Goal: Find specific page/section: Find specific page/section

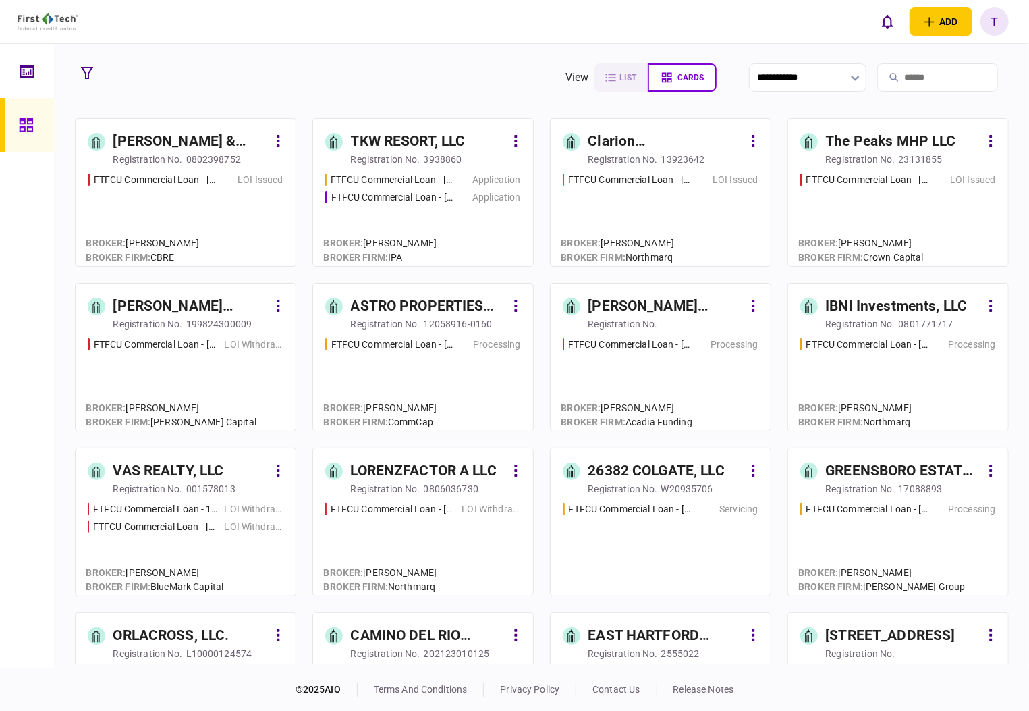
click at [377, 305] on div "ASTRO PROPERTIES LLC" at bounding box center [428, 307] width 155 height 22
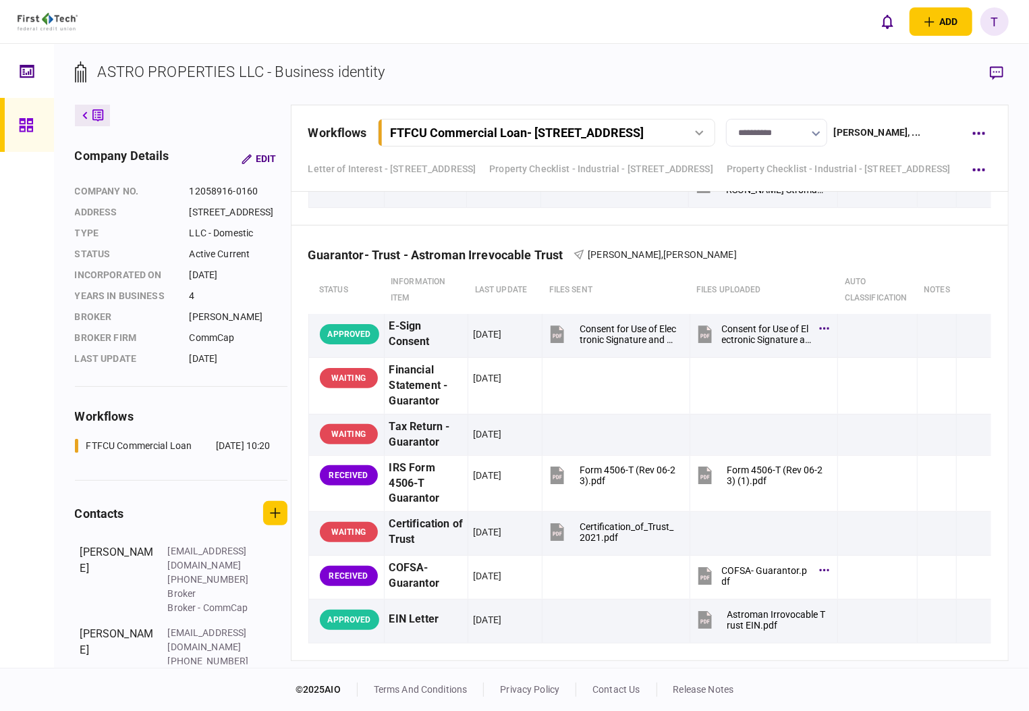
scroll to position [3599, 0]
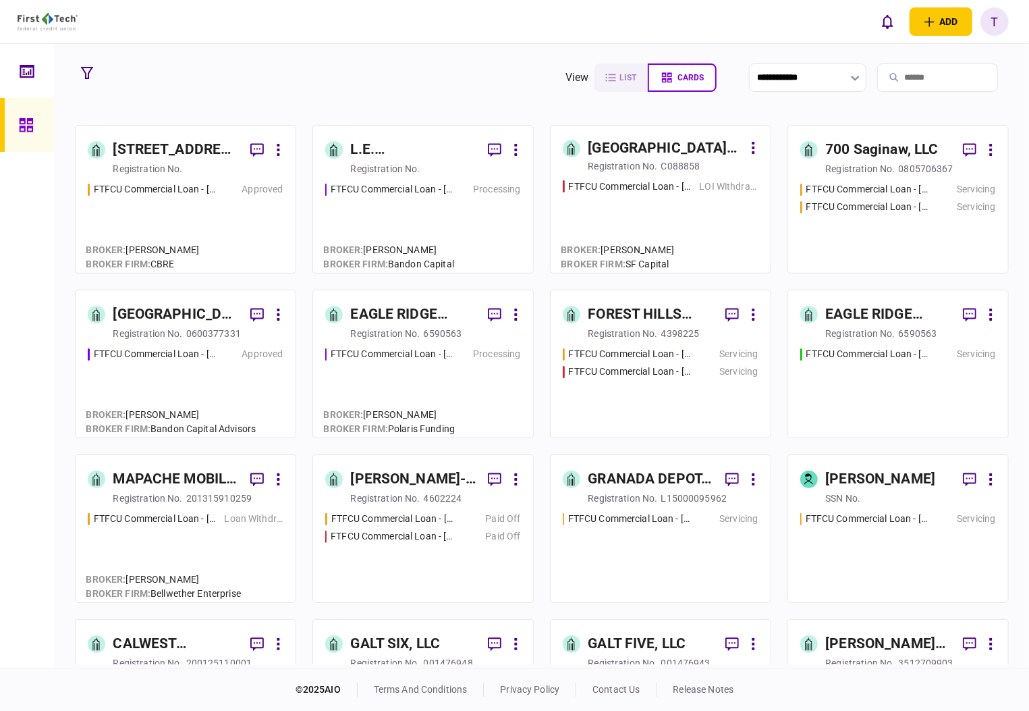
scroll to position [1170, 0]
